Goal: Information Seeking & Learning: Learn about a topic

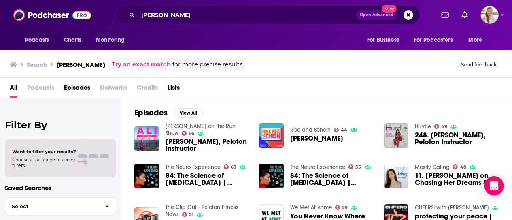
click at [481, 20] on div at bounding box center [469, 15] width 60 height 18
click at [484, 19] on img "Logged in as acquavie" at bounding box center [490, 15] width 18 height 18
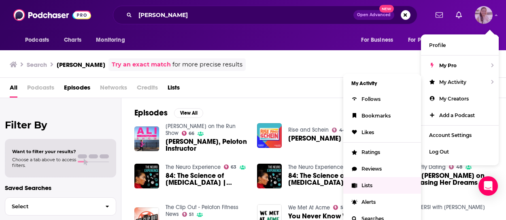
click at [380, 184] on link "Lists" at bounding box center [382, 185] width 78 height 17
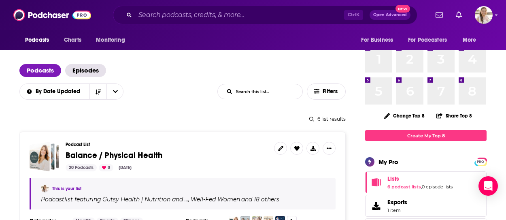
scroll to position [40, 0]
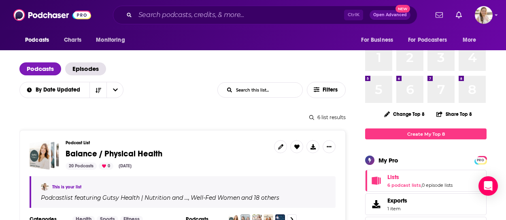
click at [148, 153] on span "Balance / Physical Health" at bounding box center [114, 154] width 97 height 10
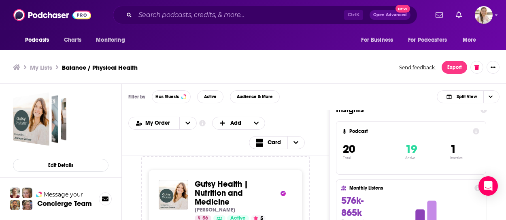
scroll to position [19, 0]
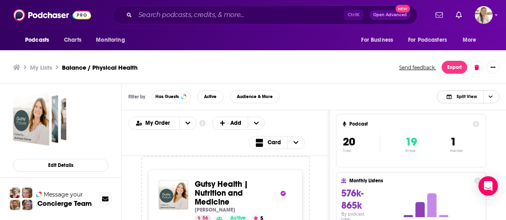
click at [495, 95] on span "Choose View" at bounding box center [491, 97] width 14 height 12
click at [469, 123] on span "Podcast Only" at bounding box center [473, 123] width 40 height 4
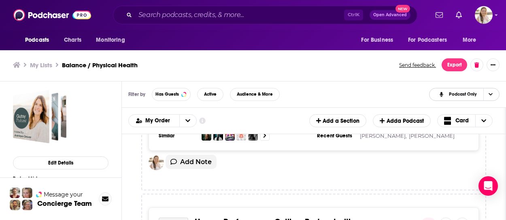
scroll to position [1701, 0]
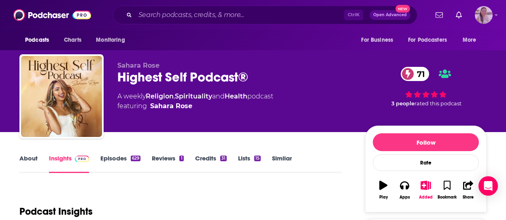
click at [492, 19] on div "Logged in as acquavie" at bounding box center [484, 15] width 18 height 18
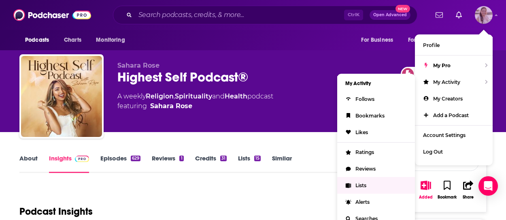
click at [368, 183] on link "Lists" at bounding box center [376, 185] width 78 height 17
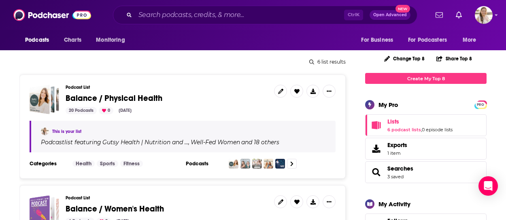
scroll to position [121, 0]
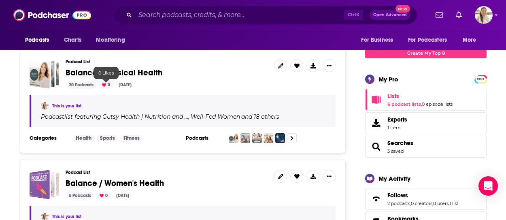
click at [106, 74] on span "Balance / Physical Health" at bounding box center [114, 73] width 97 height 10
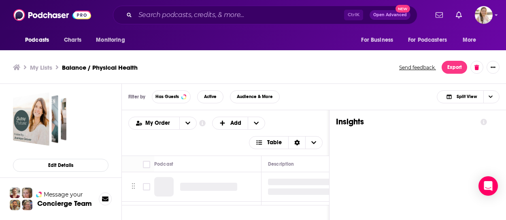
scroll to position [2, 0]
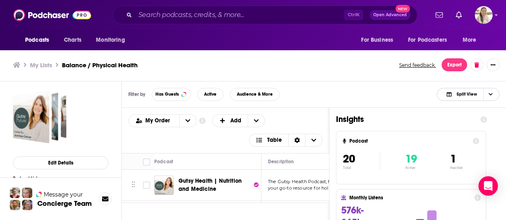
click at [493, 93] on span "Choose View" at bounding box center [491, 94] width 14 height 12
click at [457, 123] on span "Podcast Only" at bounding box center [473, 121] width 40 height 4
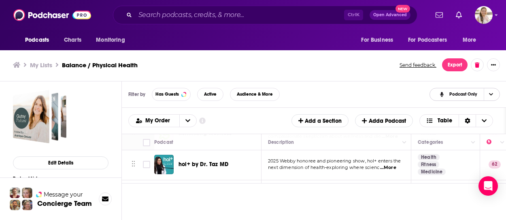
scroll to position [486, 0]
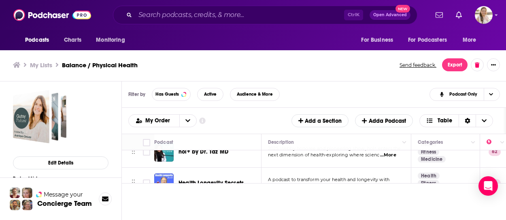
click at [232, 157] on td "hol+ by Dr. Taz MD" at bounding box center [207, 151] width 107 height 31
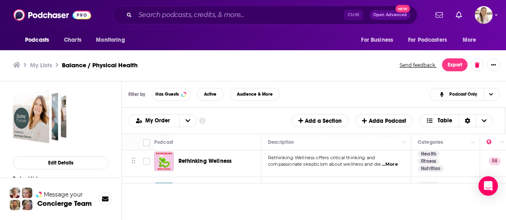
click at [162, 177] on td "hol+ by Dr. Taz MD" at bounding box center [207, 192] width 107 height 31
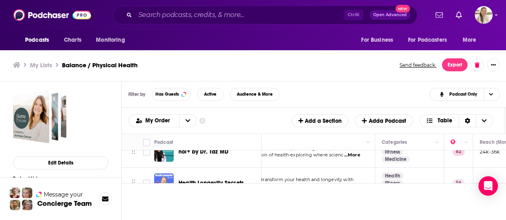
scroll to position [567, 36]
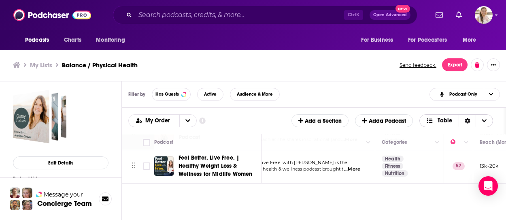
click at [459, 116] on span "Table" at bounding box center [439, 121] width 39 height 14
click at [453, 148] on span "Table" at bounding box center [461, 147] width 51 height 4
click at [452, 129] on div "Podcasts Add My Order Customize Your List Order Select the “My Order” sort and …" at bounding box center [314, 121] width 384 height 26
click at [452, 125] on span "Table" at bounding box center [439, 121] width 39 height 14
click at [452, 138] on div "Card" at bounding box center [457, 134] width 74 height 14
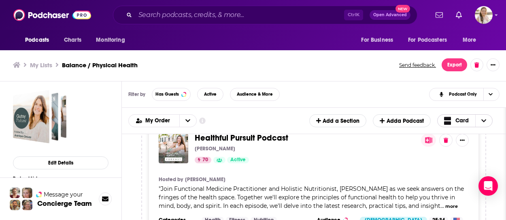
scroll to position [364, 0]
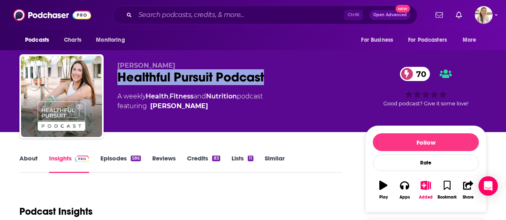
drag, startPoint x: 116, startPoint y: 73, endPoint x: 266, endPoint y: 72, distance: 150.3
click at [266, 72] on div "Leanne Vogel Healthful Pursuit Podcast 70 A weekly Health , Fitness and Nutriti…" at bounding box center [252, 97] width 467 height 87
copy h2 "Healthful Pursuit Podcast"
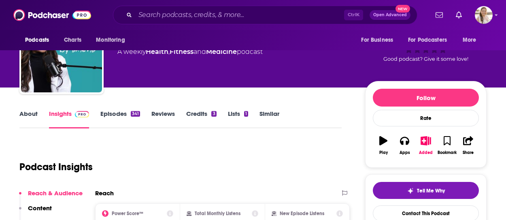
scroll to position [40, 0]
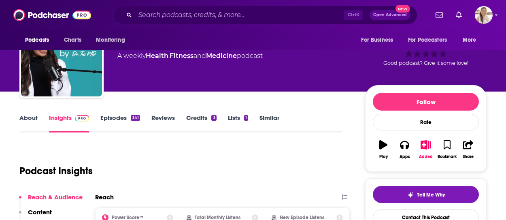
click at [23, 119] on link "About" at bounding box center [28, 123] width 18 height 19
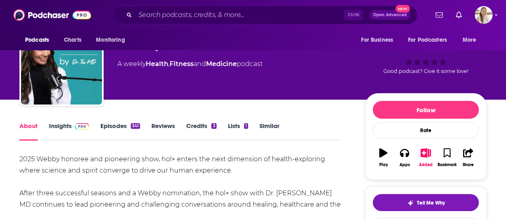
scroll to position [81, 0]
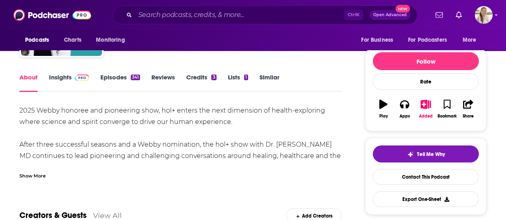
click at [33, 177] on div "Show More" at bounding box center [32, 175] width 26 height 8
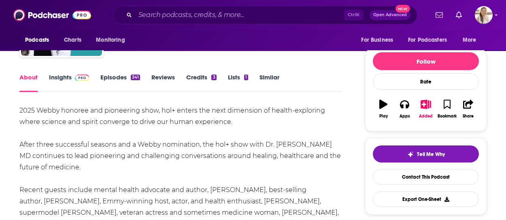
click at [121, 83] on link "Episodes 341" at bounding box center [120, 82] width 40 height 19
